Goal: Find specific page/section: Find specific page/section

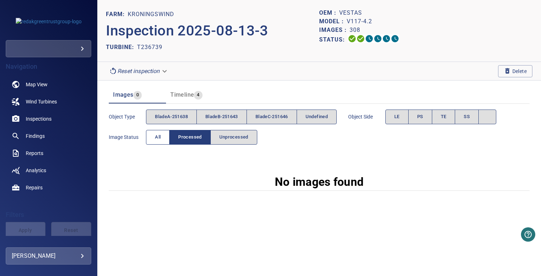
click at [165, 134] on button "All" at bounding box center [158, 137] width 24 height 15
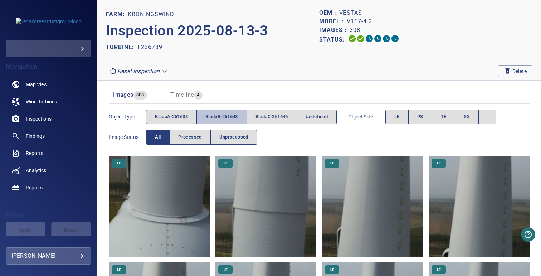
click at [199, 115] on button "bladeB-251643" at bounding box center [221, 116] width 50 height 15
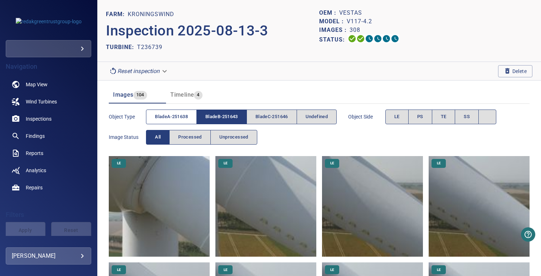
click at [180, 118] on span "bladeA-251638" at bounding box center [171, 117] width 33 height 8
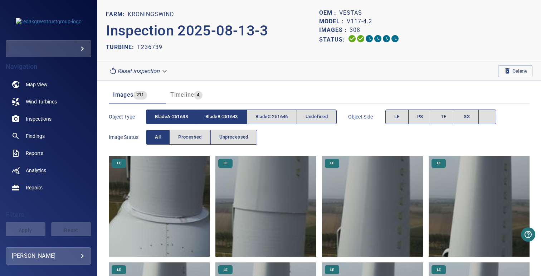
click at [211, 119] on span "bladeB-251643" at bounding box center [221, 117] width 33 height 8
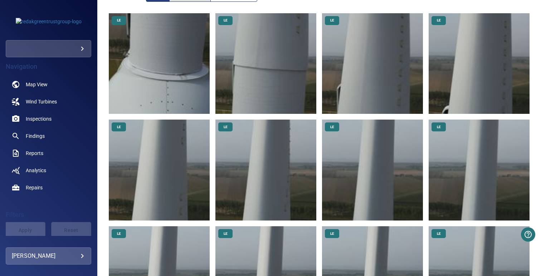
scroll to position [54, 0]
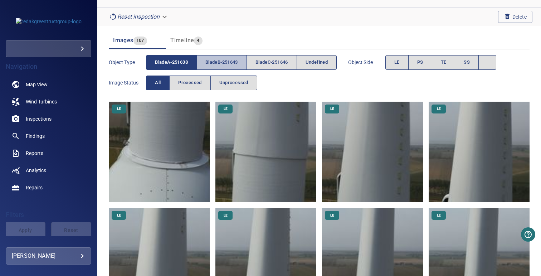
click at [219, 66] on span "bladeB-251643" at bounding box center [221, 62] width 33 height 8
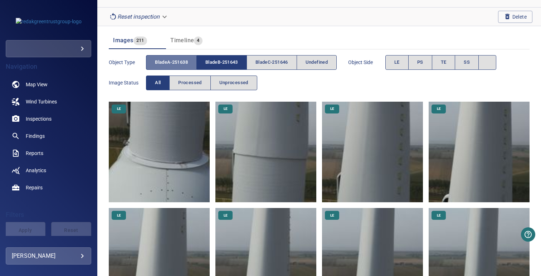
click at [171, 66] on span "bladeA-251638" at bounding box center [171, 62] width 33 height 8
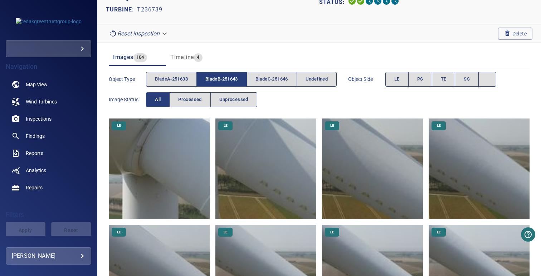
scroll to position [37, 0]
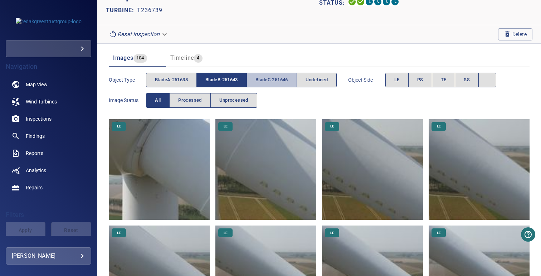
click at [279, 85] on button "bladeC-251646" at bounding box center [271, 80] width 50 height 15
click at [226, 85] on button "bladeB-251643" at bounding box center [221, 80] width 50 height 15
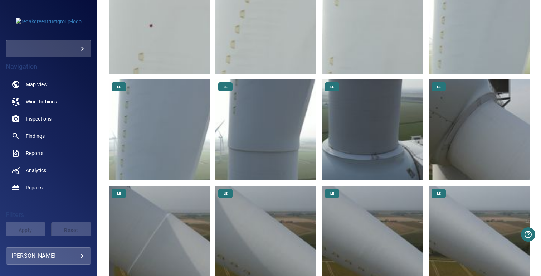
scroll to position [0, 0]
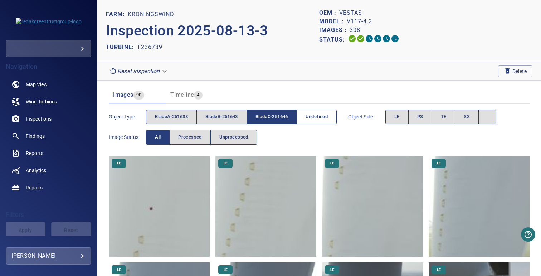
click at [317, 118] on span "undefined" at bounding box center [316, 117] width 22 height 8
click at [276, 118] on span "bladeC-251646" at bounding box center [271, 117] width 33 height 8
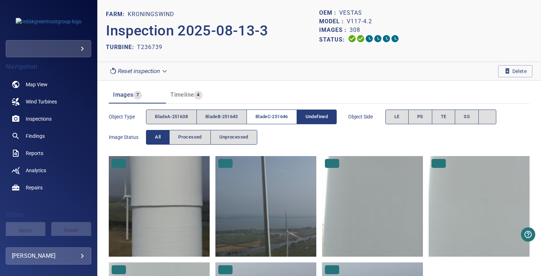
click at [288, 120] on span "bladeC-251646" at bounding box center [271, 117] width 33 height 8
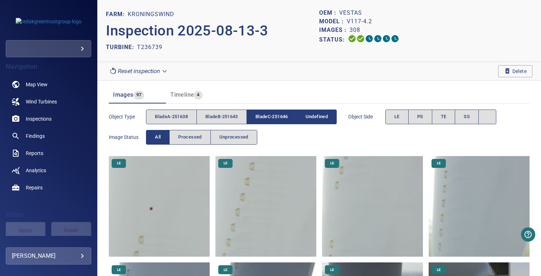
click at [332, 120] on button "undefined" at bounding box center [317, 116] width 40 height 15
click at [314, 119] on span "undefined" at bounding box center [316, 117] width 22 height 8
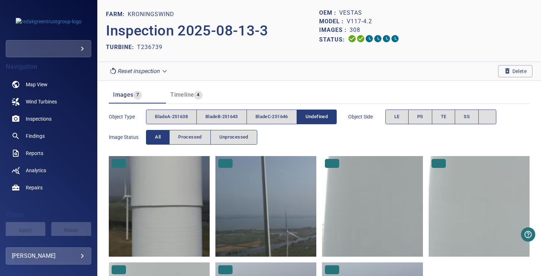
click at [154, 47] on p "T236739" at bounding box center [149, 47] width 25 height 9
copy p "T236739"
